Goal: Task Accomplishment & Management: Manage account settings

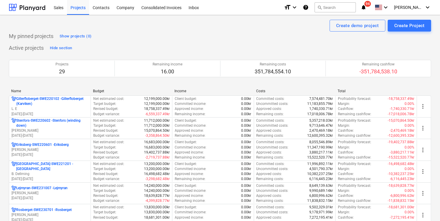
click at [366, 8] on icon "notifications" at bounding box center [363, 7] width 6 height 7
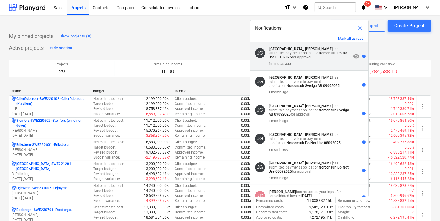
click at [341, 60] on div "6 minutes ago" at bounding box center [309, 62] width 82 height 6
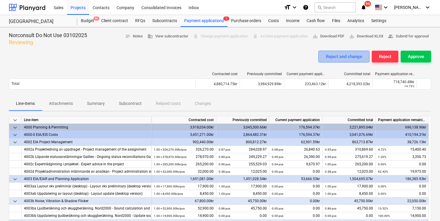
click at [341, 56] on div "Reject and change" at bounding box center [343, 57] width 36 height 8
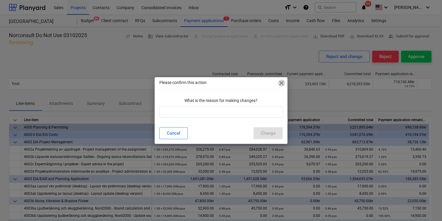
click at [279, 85] on span "close" at bounding box center [281, 83] width 7 height 7
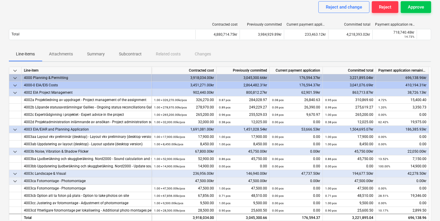
scroll to position [54, 0]
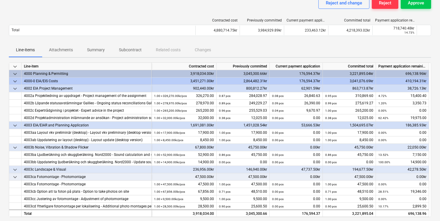
click at [64, 51] on p "Attachments" at bounding box center [61, 50] width 24 height 6
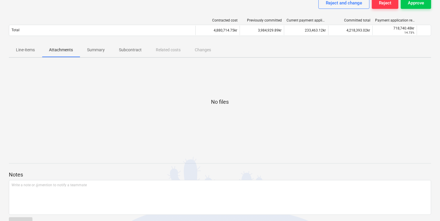
click at [93, 51] on p "Summary" at bounding box center [96, 50] width 18 height 6
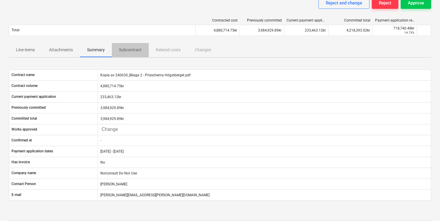
click at [134, 55] on button "Subcontract" at bounding box center [130, 50] width 37 height 14
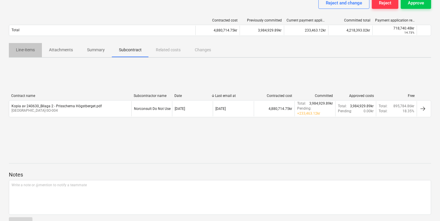
click at [32, 52] on p "Line-items" at bounding box center [25, 50] width 19 height 6
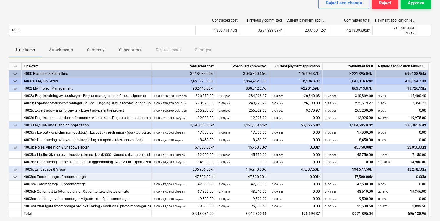
drag, startPoint x: 431, startPoint y: 105, endPoint x: 432, endPoint y: 112, distance: 6.8
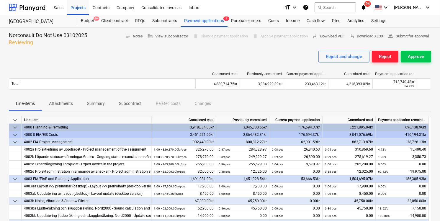
click at [381, 57] on div "Reject" at bounding box center [385, 57] width 12 height 8
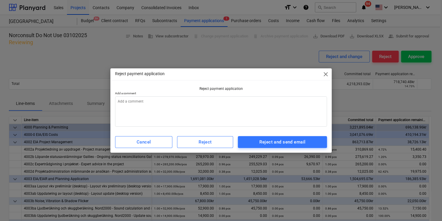
click at [325, 76] on span "close" at bounding box center [325, 74] width 7 height 7
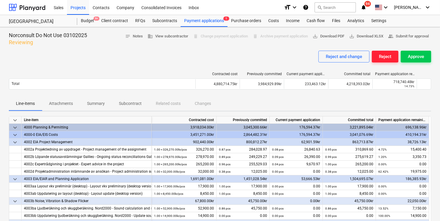
click at [389, 60] on div "Reject" at bounding box center [385, 57] width 12 height 8
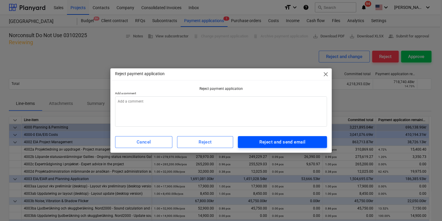
click at [292, 144] on div "Reject and send email" at bounding box center [282, 142] width 46 height 8
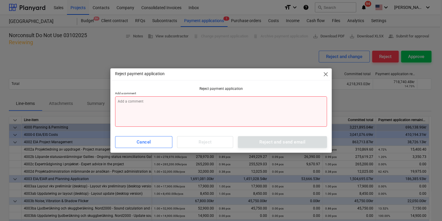
click at [307, 115] on textarea at bounding box center [221, 111] width 212 height 30
type textarea "x"
type textarea "d"
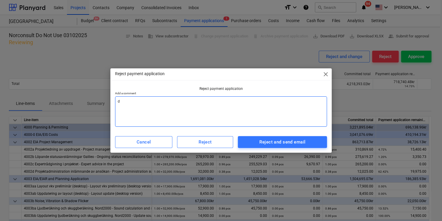
type textarea "x"
type textarea "de"
type textarea "x"
type textarea "det"
type textarea "x"
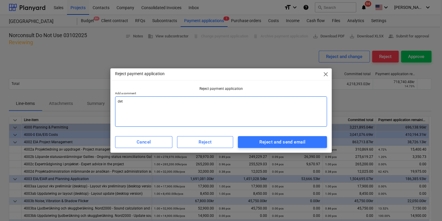
type textarea "det"
type textarea "x"
type textarea "det ä"
type textarea "x"
type textarea "det är"
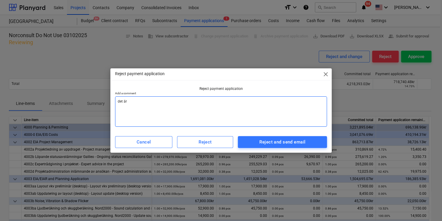
type textarea "x"
type textarea "det är"
type textarea "x"
type textarea "det är f"
type textarea "x"
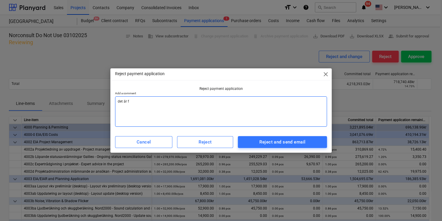
type textarea "det är fe"
type textarea "x"
type textarea "det är fel"
type textarea "x"
type textarea "det är fel"
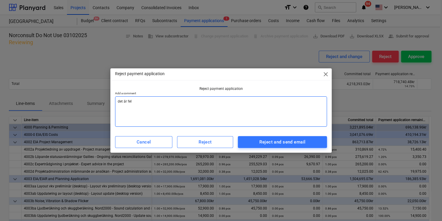
type textarea "x"
type textarea "det är fel p"
type textarea "x"
type textarea "det är fel på"
type textarea "x"
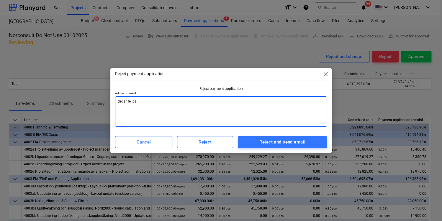
type textarea "det är fel på"
type textarea "x"
type textarea "det är fel på n"
type textarea "x"
type textarea "det är fel på nå"
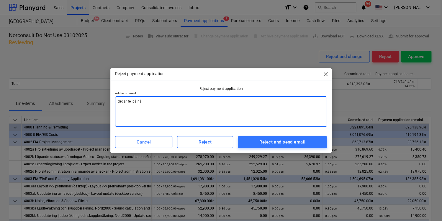
type textarea "x"
type textarea "det är fel på någo"
type textarea "x"
type textarea "det är fel på någon"
type textarea "x"
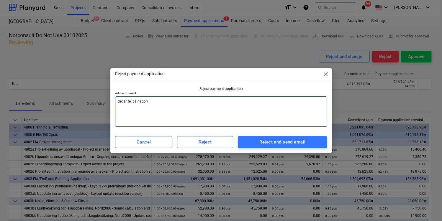
type textarea "det är fel på någon"
type textarea "x"
type textarea "det är fel på någon r"
type textarea "x"
type textarea "det är fel på någon ra"
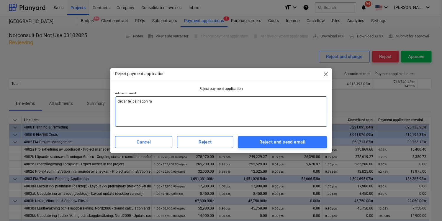
type textarea "x"
type textarea "det är fel på någon rad"
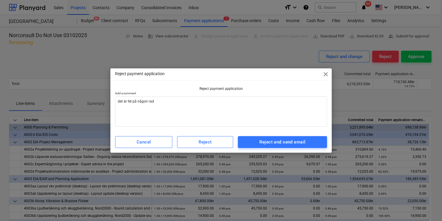
click at [314, 151] on div "Reject payment application close Reject payment application Add a comment det ä…" at bounding box center [220, 110] width 221 height 84
click at [310, 147] on button "Reject and send email" at bounding box center [282, 142] width 89 height 12
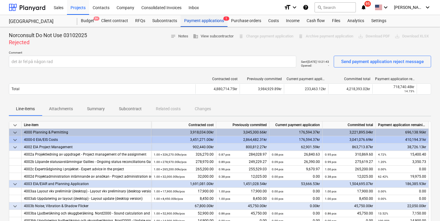
click at [204, 24] on div "Payment applications 1" at bounding box center [203, 21] width 47 height 12
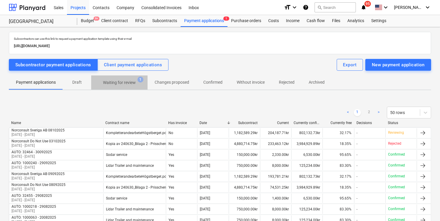
click at [108, 84] on p "Waiting for review" at bounding box center [119, 83] width 33 height 6
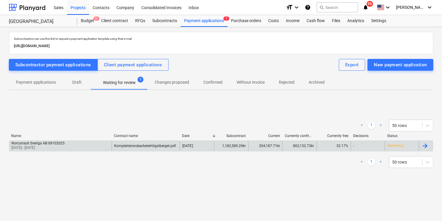
click at [427, 145] on div at bounding box center [424, 145] width 7 height 7
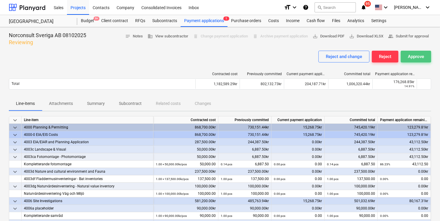
click at [420, 58] on div "Approve" at bounding box center [415, 57] width 16 height 8
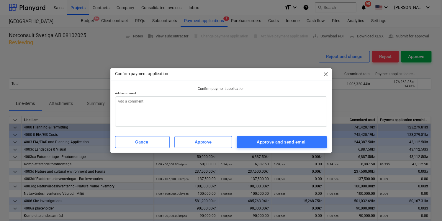
type textarea "x"
click at [325, 73] on span "close" at bounding box center [325, 74] width 7 height 7
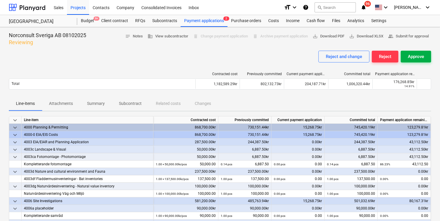
click at [416, 55] on div "Approve" at bounding box center [415, 57] width 16 height 8
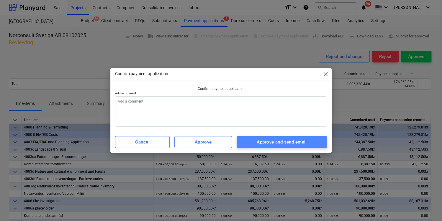
click at [259, 142] on div "Approve and send email" at bounding box center [281, 142] width 50 height 8
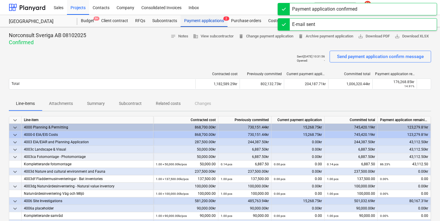
click at [210, 22] on div "Payment applications 2" at bounding box center [203, 21] width 47 height 12
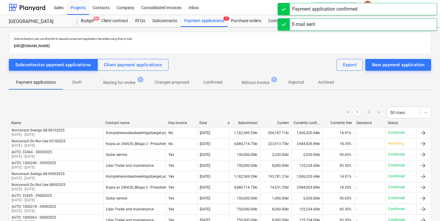
click at [115, 82] on p "Waiting for review" at bounding box center [119, 83] width 33 height 6
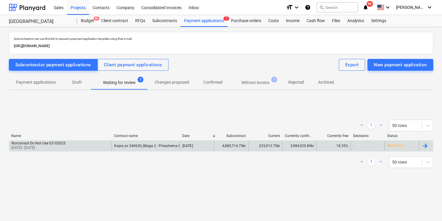
click at [428, 146] on div at bounding box center [424, 145] width 7 height 7
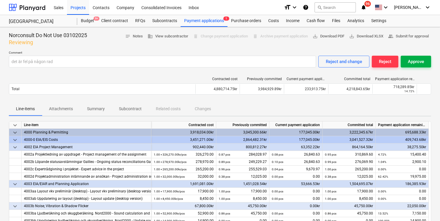
click at [412, 57] on button "Approve" at bounding box center [415, 62] width 30 height 12
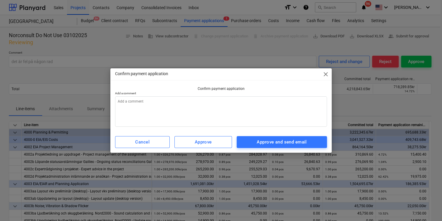
click at [287, 149] on div "Cancel Approve Approve and send email" at bounding box center [220, 142] width 219 height 17
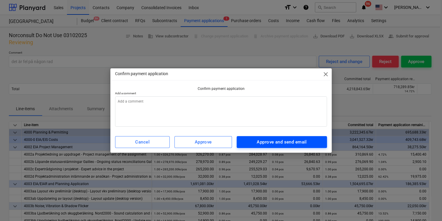
click at [298, 145] on div "Approve and send email" at bounding box center [281, 142] width 50 height 8
type textarea "x"
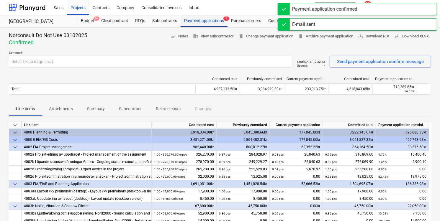
click at [203, 20] on div "Payment applications 1" at bounding box center [203, 21] width 47 height 12
